Goal: Information Seeking & Learning: Find specific page/section

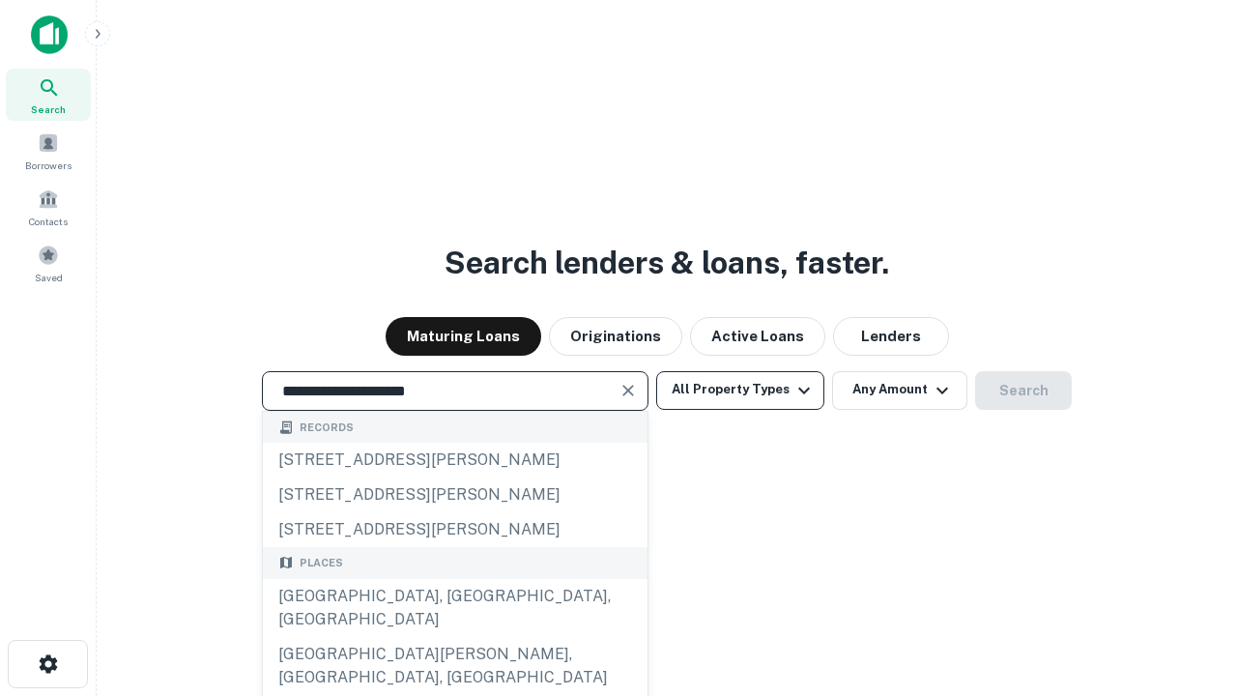
click at [454, 637] on div "[GEOGRAPHIC_DATA], [GEOGRAPHIC_DATA], [GEOGRAPHIC_DATA]" at bounding box center [455, 608] width 385 height 58
click at [740, 389] on button "All Property Types" at bounding box center [740, 390] width 168 height 39
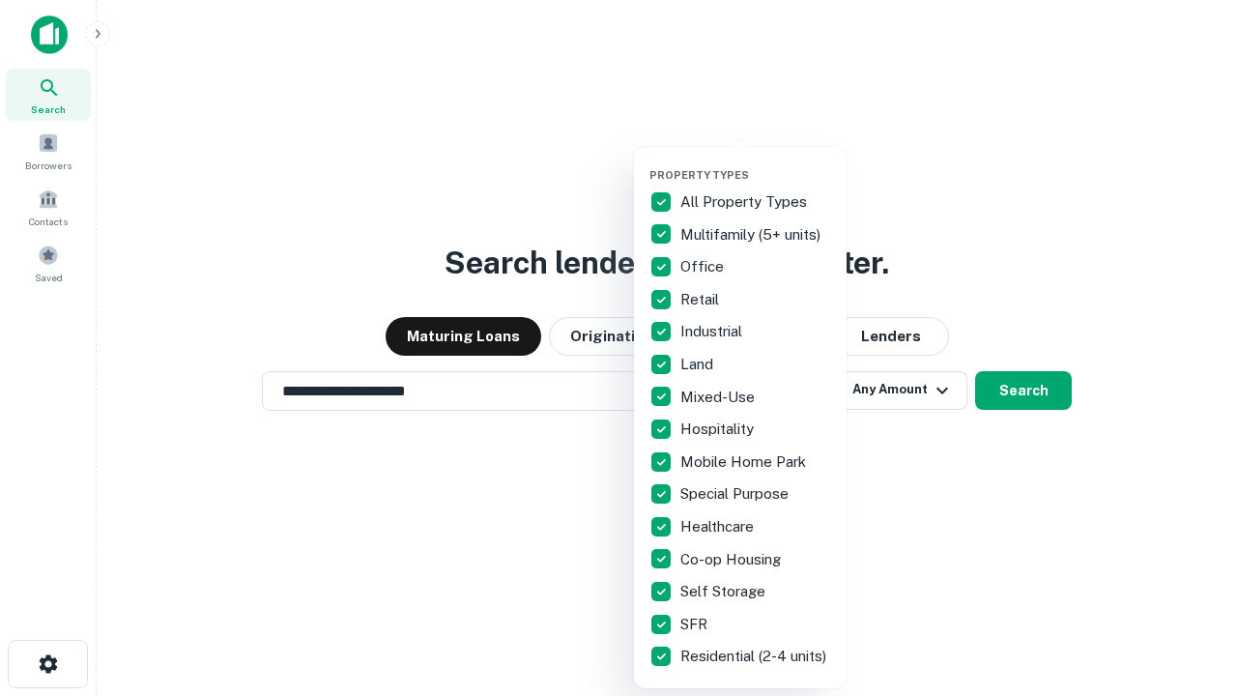
type input "**********"
click at [756, 162] on button "button" at bounding box center [755, 162] width 213 height 1
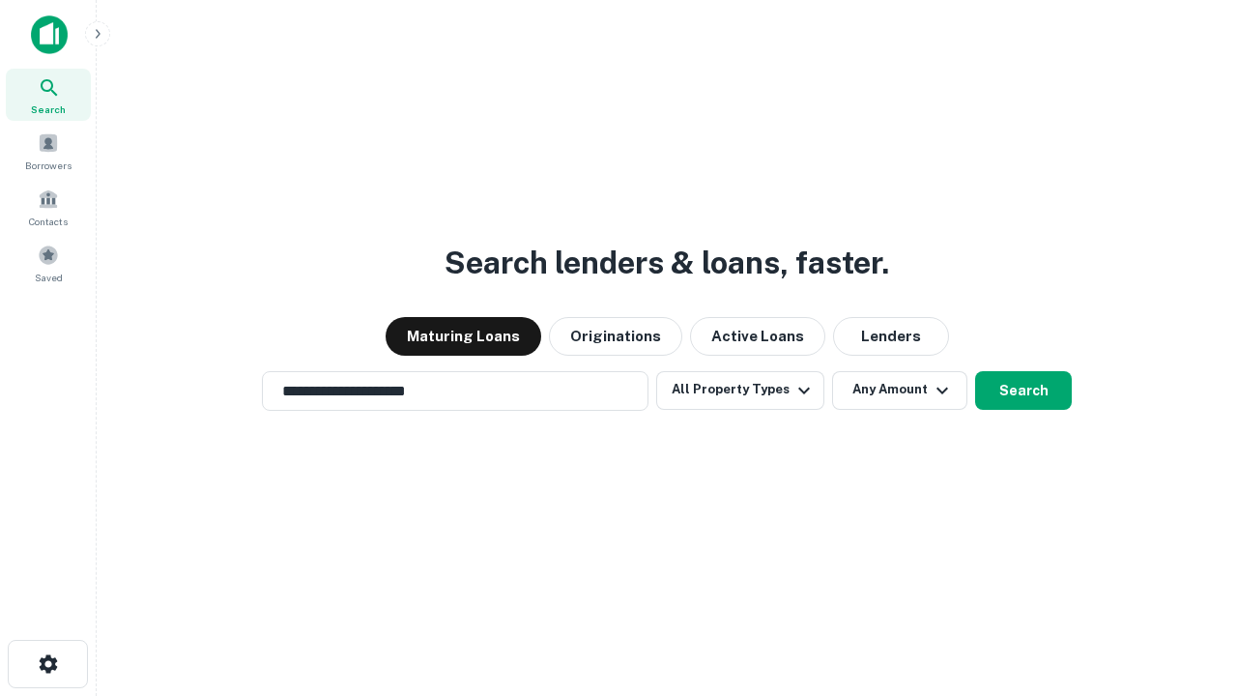
scroll to position [12, 233]
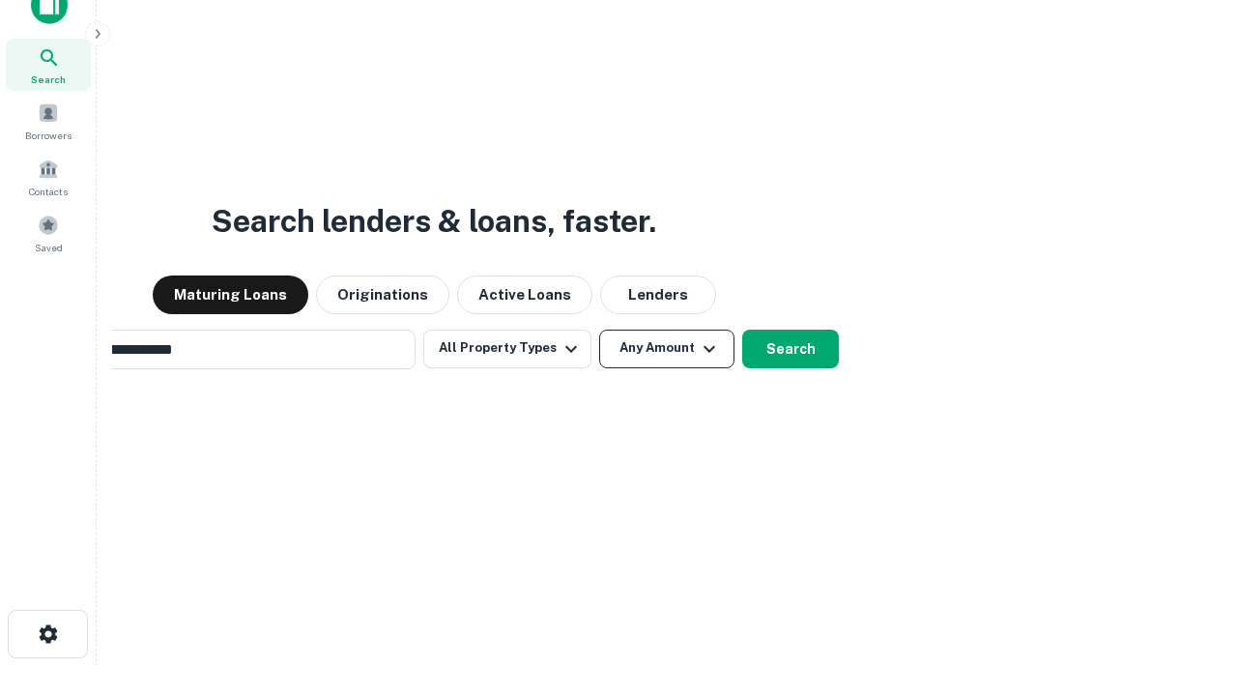
click at [599, 330] on button "Any Amount" at bounding box center [666, 349] width 135 height 39
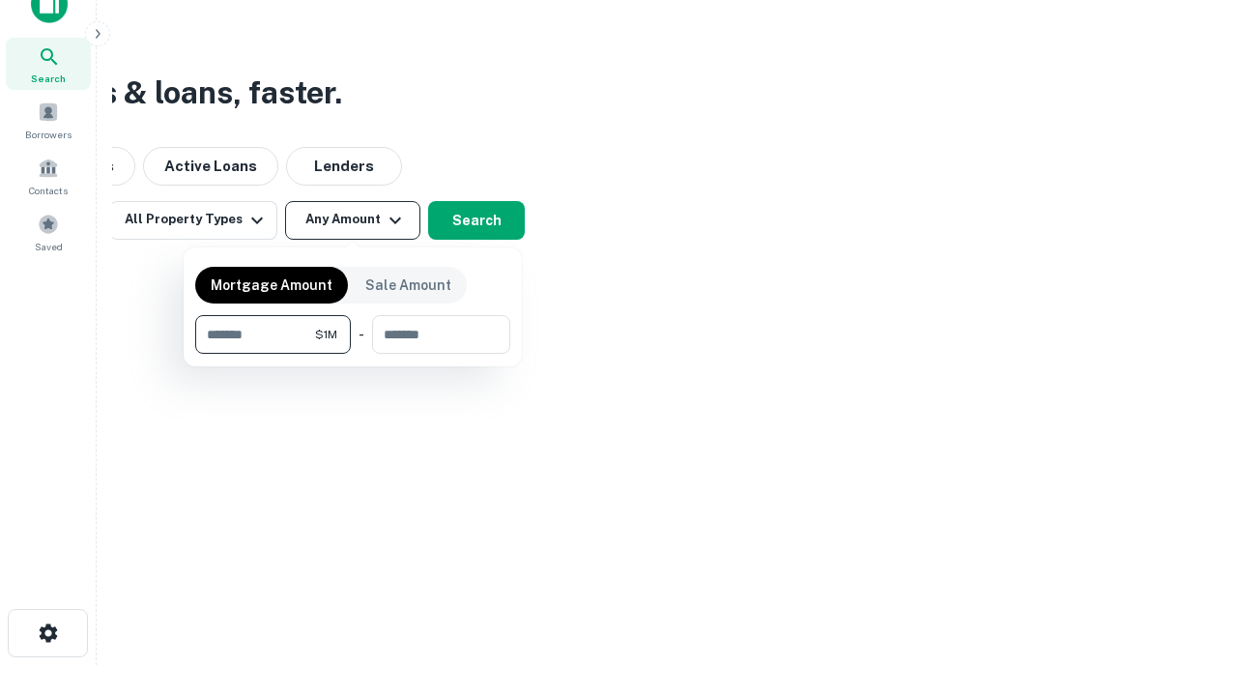
type input "*******"
click at [353, 354] on button "button" at bounding box center [352, 354] width 315 height 1
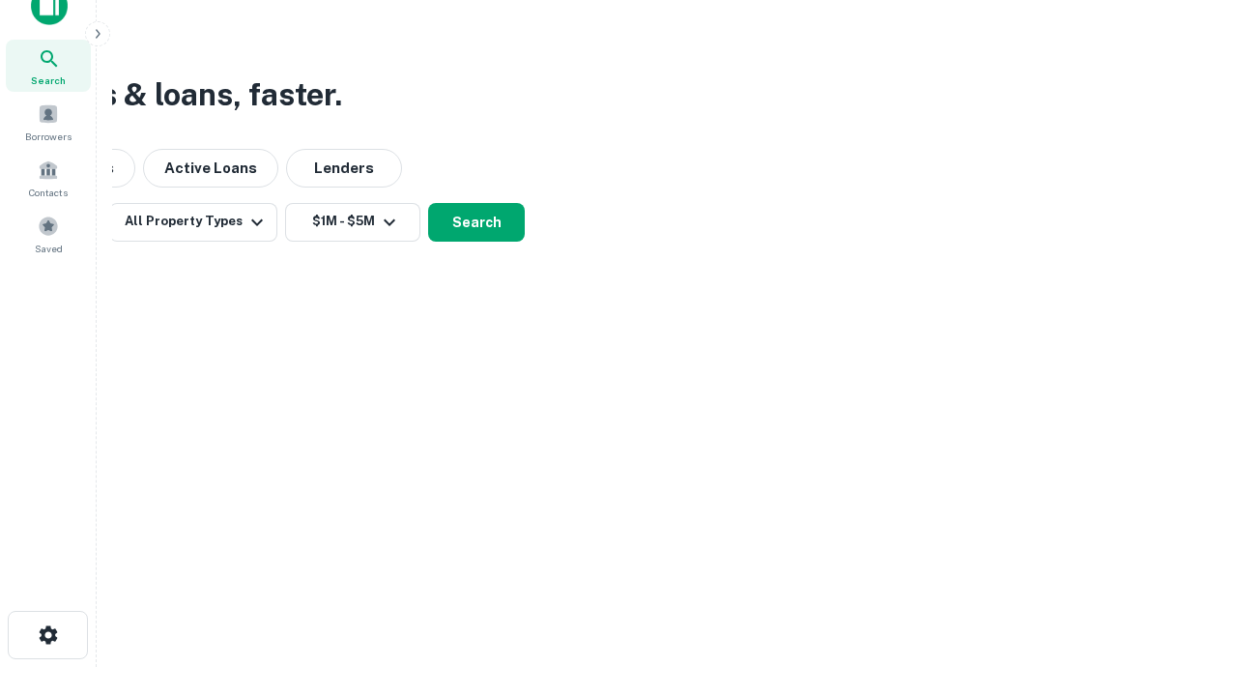
scroll to position [12, 357]
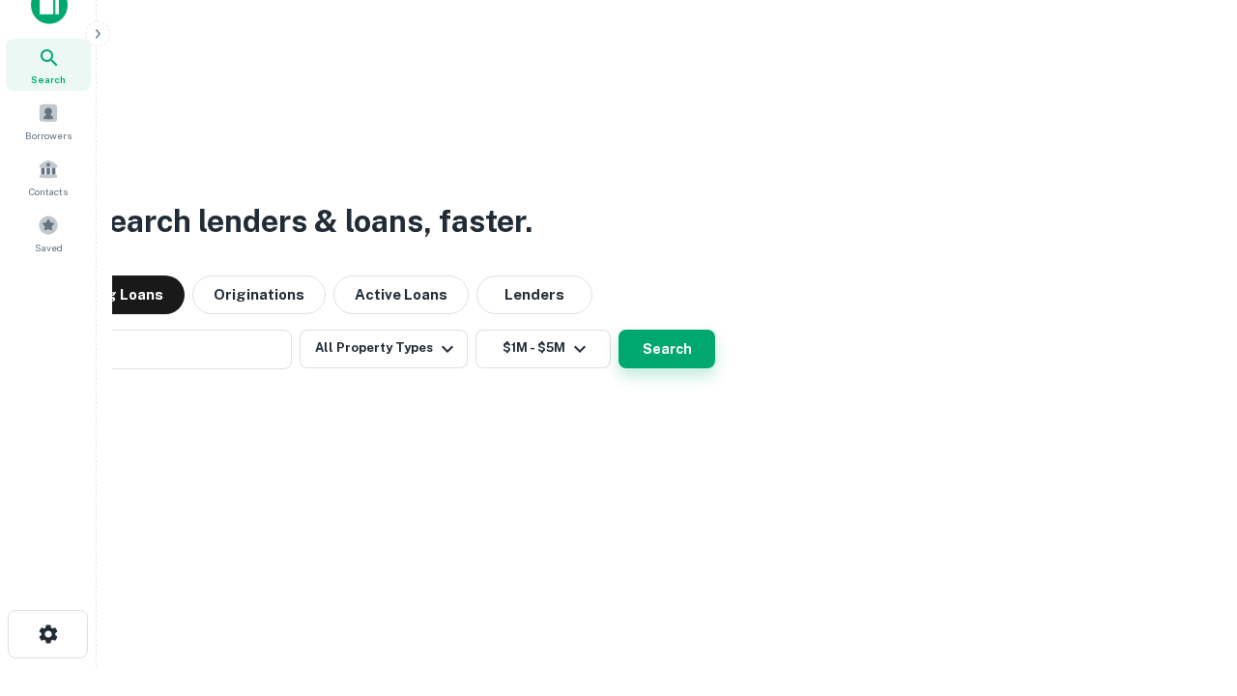
click at [619, 330] on button "Search" at bounding box center [667, 349] width 97 height 39
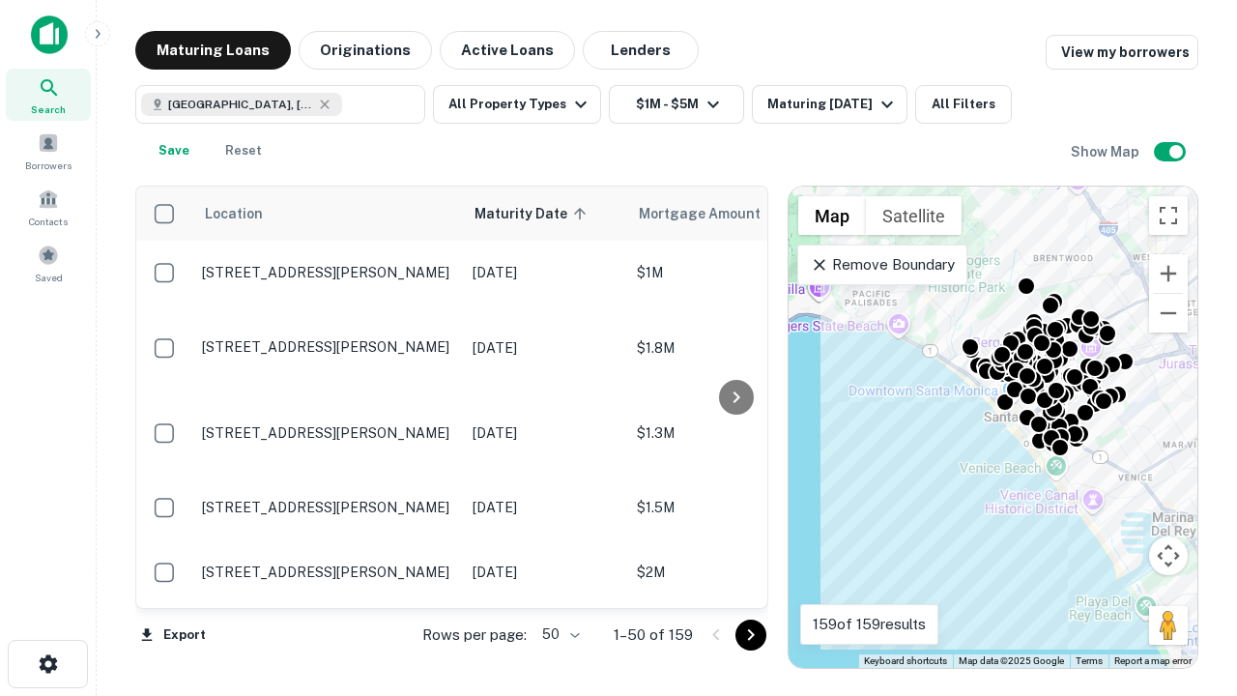
click at [558, 634] on body "Search Borrowers Contacts Saved Maturing Loans Originations Active Loans Lender…" at bounding box center [618, 348] width 1237 height 696
click at [559, 586] on li "25" at bounding box center [559, 585] width 56 height 35
